Goal: Check status: Check status

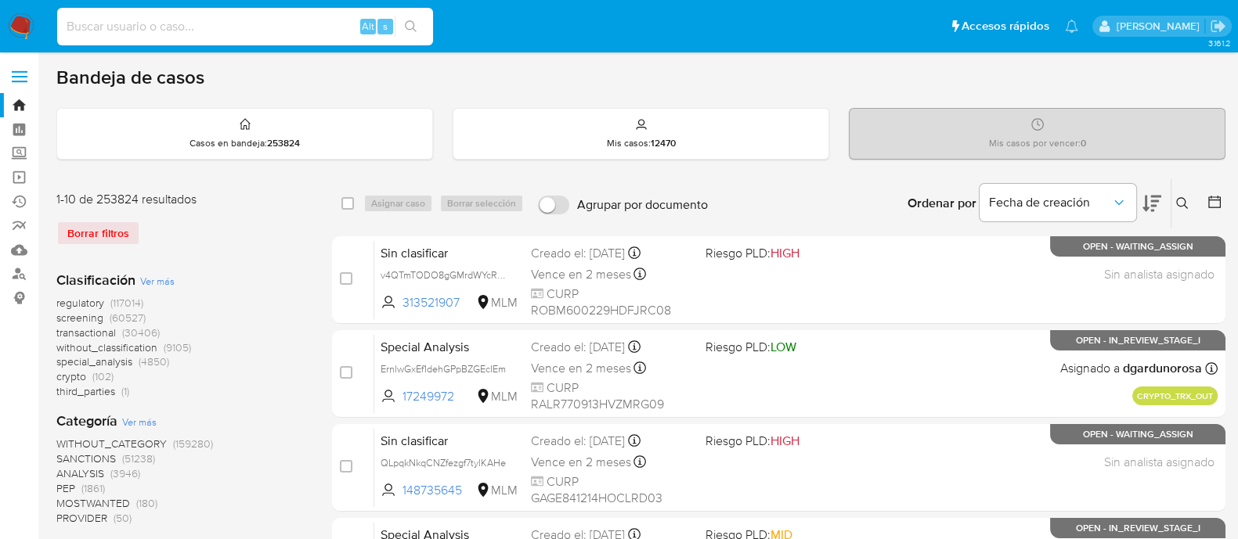
click at [127, 33] on input at bounding box center [245, 26] width 376 height 20
paste input "1105457839"
type input "1105457839"
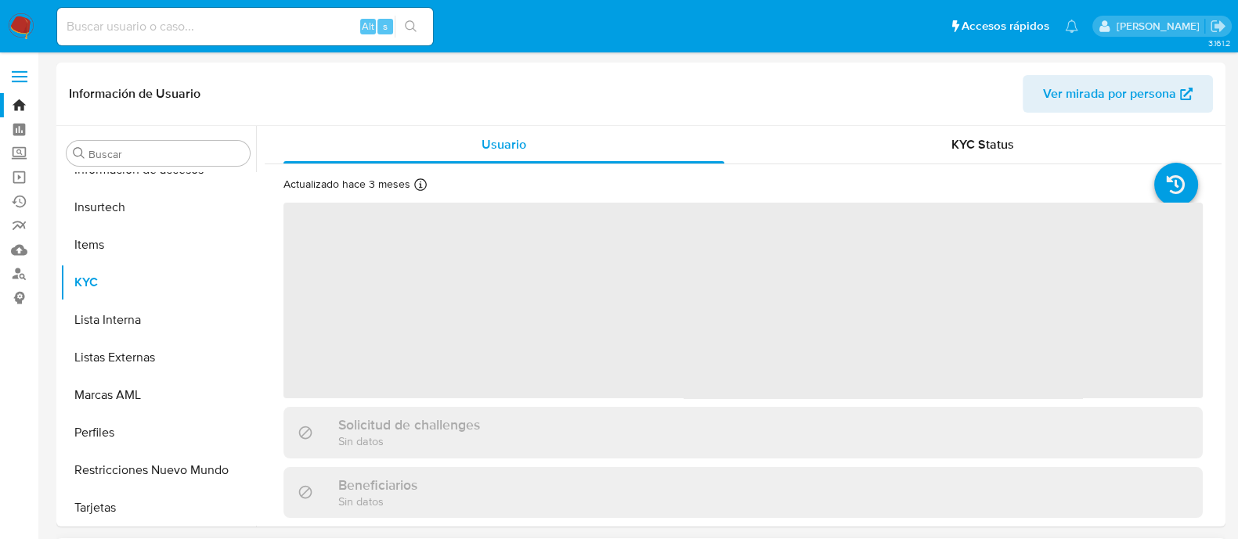
scroll to position [736, 0]
select select "10"
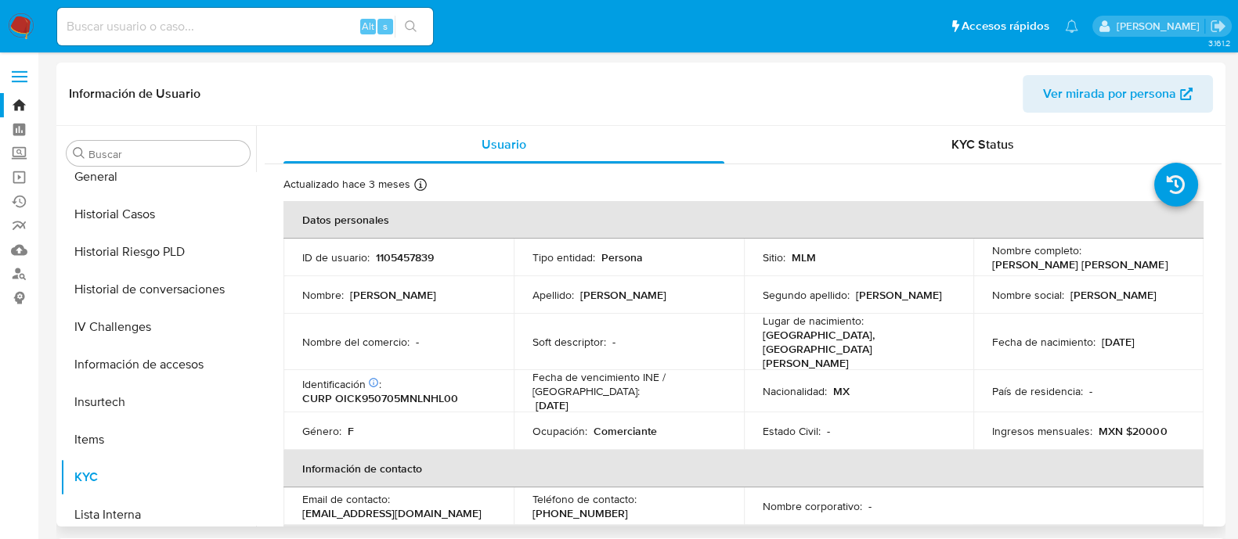
scroll to position [442, 0]
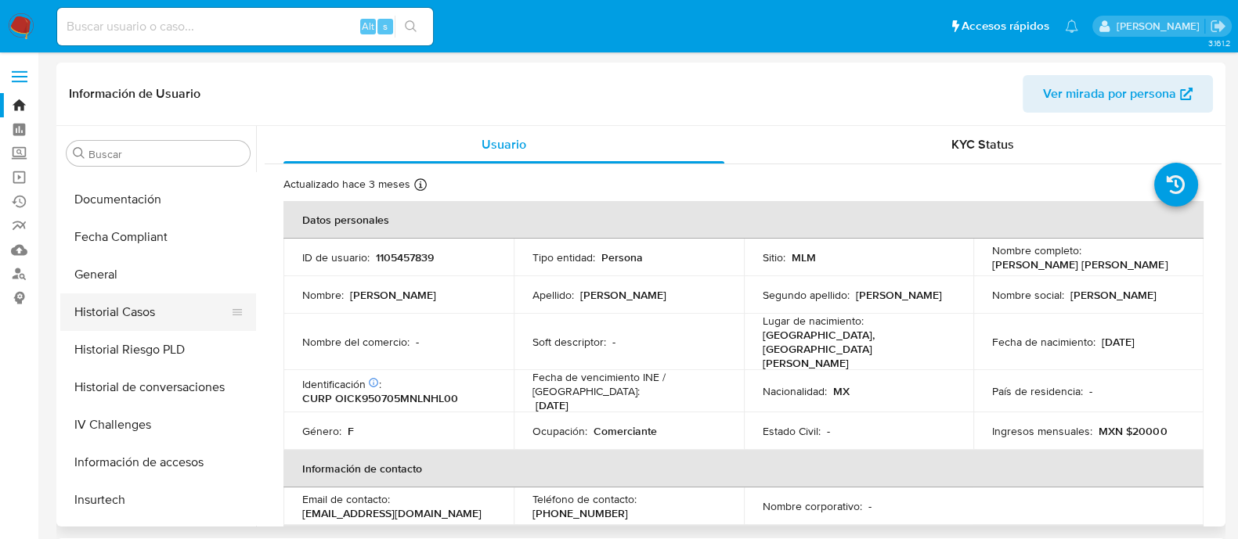
click at [149, 314] on button "Historial Casos" at bounding box center [151, 313] width 183 height 38
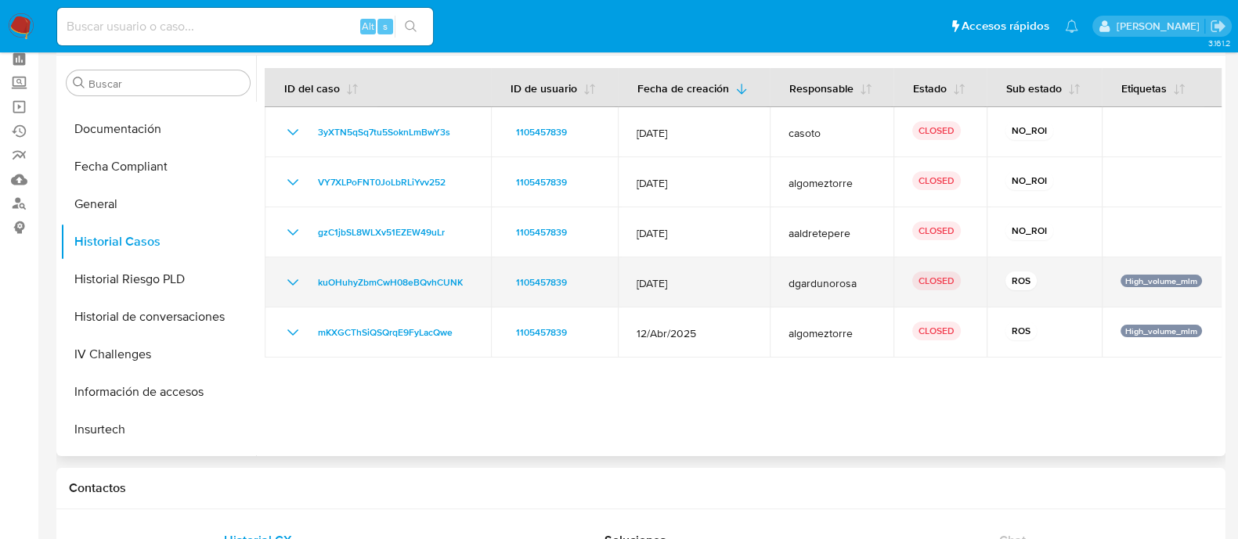
scroll to position [97, 0]
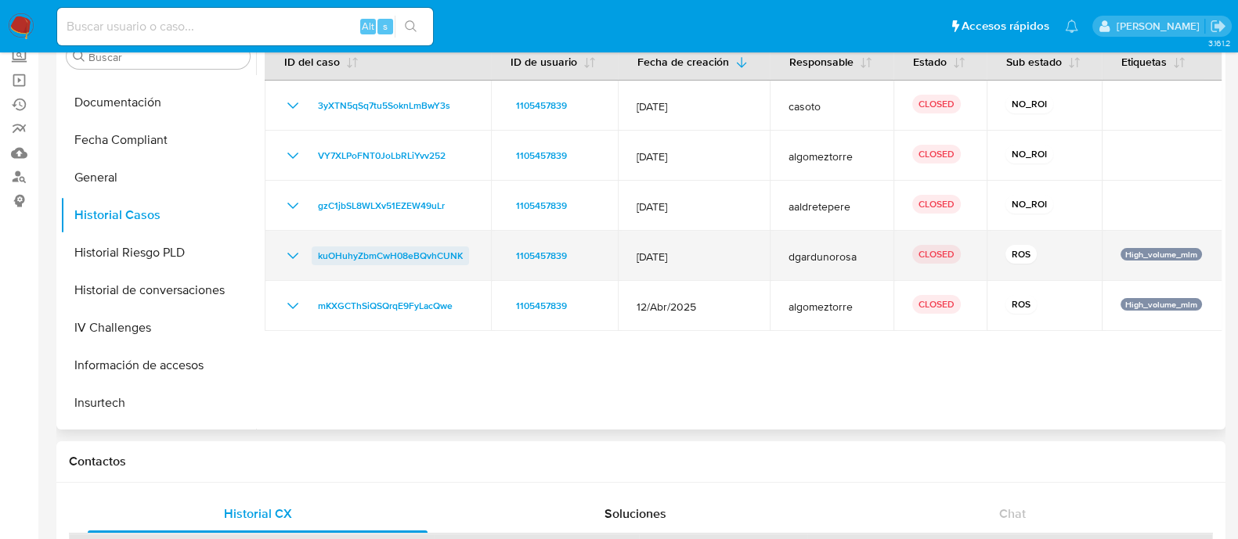
click at [395, 252] on span "kuOHuhyZbmCwH08eBQvhCUNK" at bounding box center [390, 256] width 145 height 19
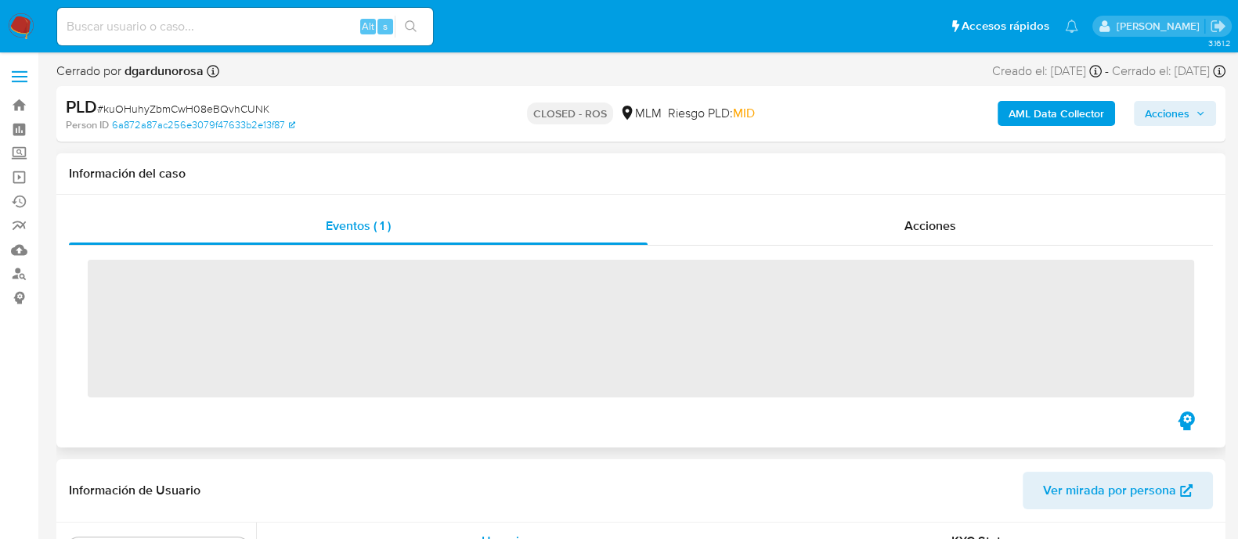
scroll to position [736, 0]
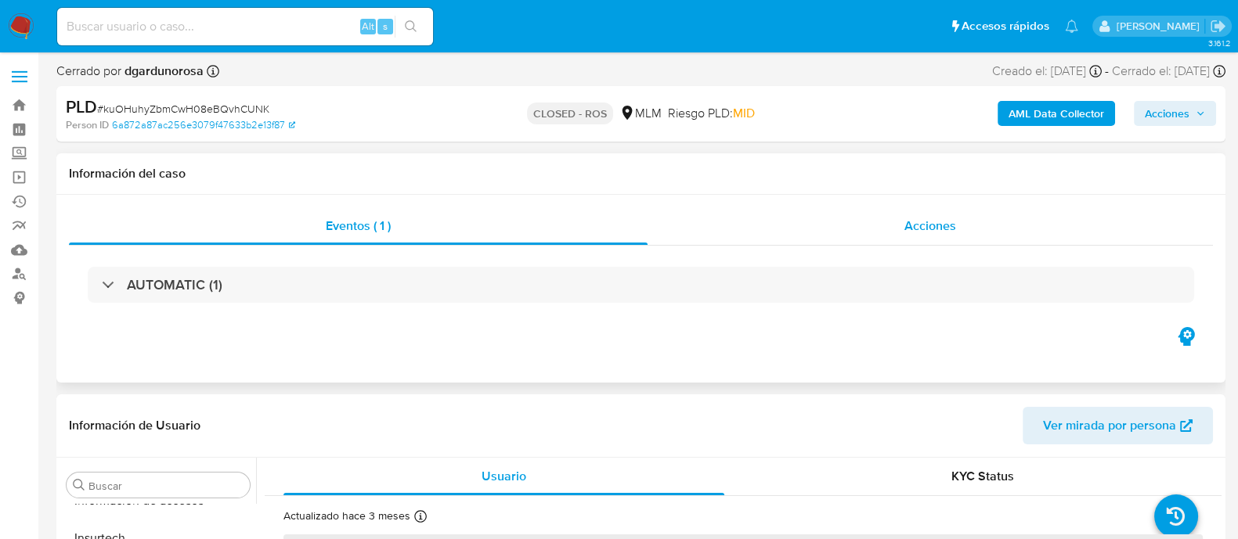
click at [945, 230] on span "Acciones" at bounding box center [930, 226] width 52 height 18
select select "10"
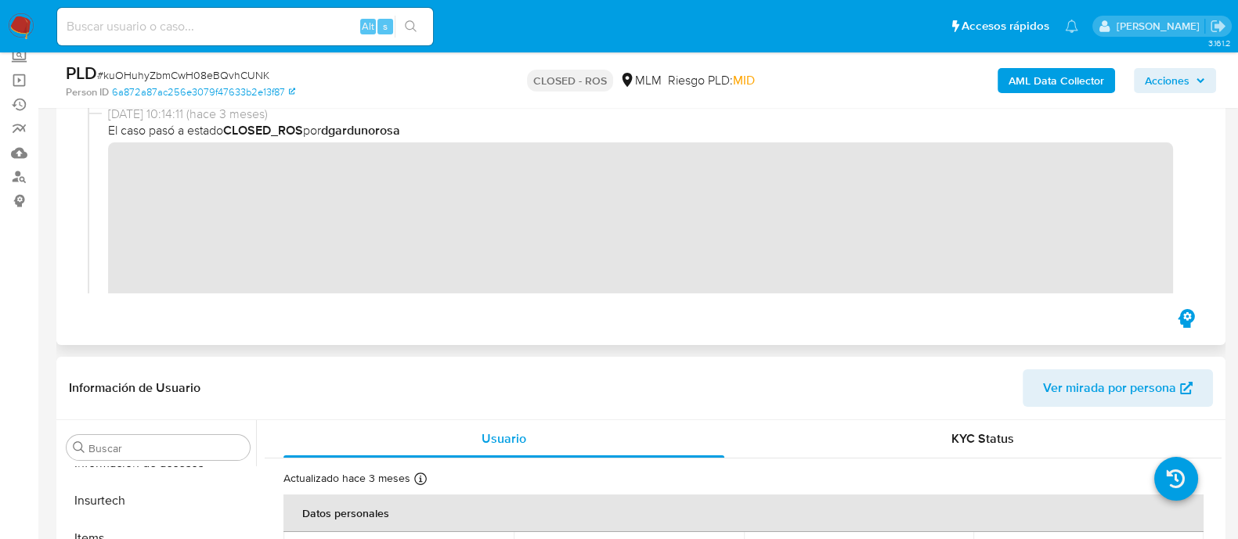
scroll to position [0, 0]
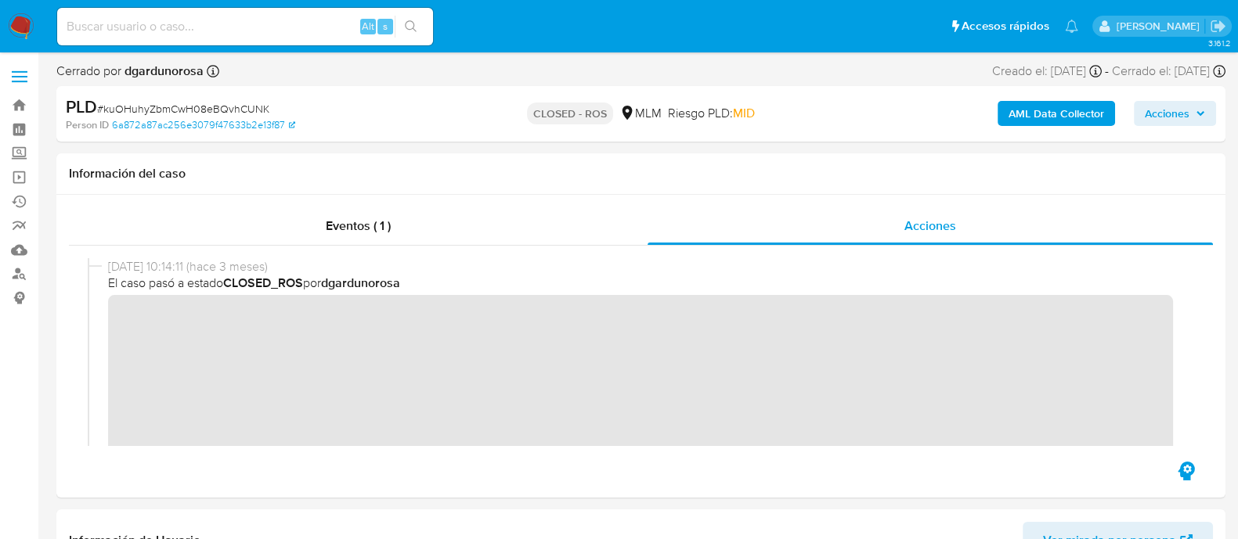
click at [225, 104] on span "# kuOHuhyZbmCwH08eBQvhCUNK" at bounding box center [183, 109] width 172 height 16
copy span "kuOHuhyZbmCwH08eBQvhCUNK"
